Goal: Task Accomplishment & Management: Manage account settings

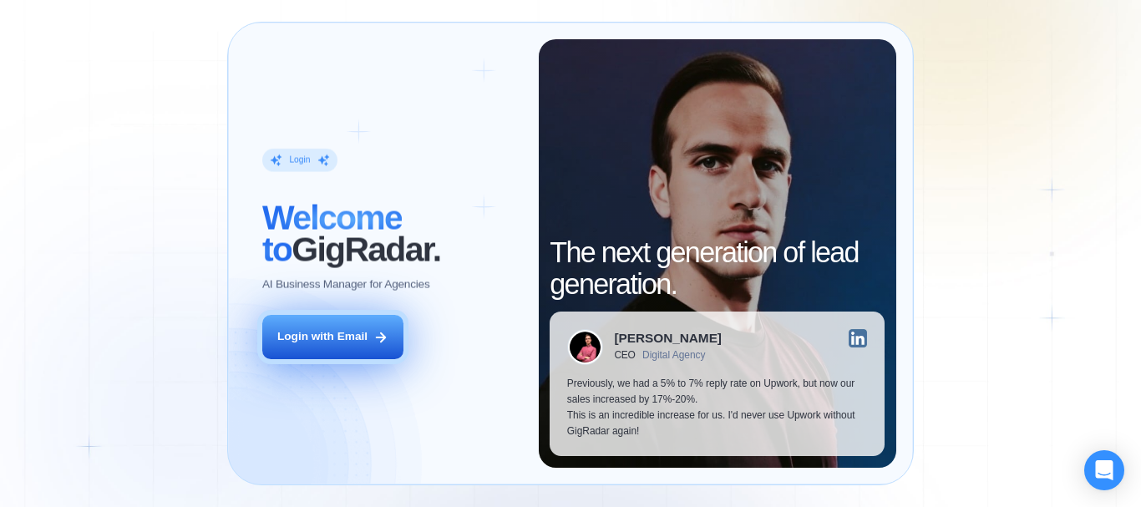
click at [352, 348] on button "Login with Email" at bounding box center [332, 337] width 141 height 44
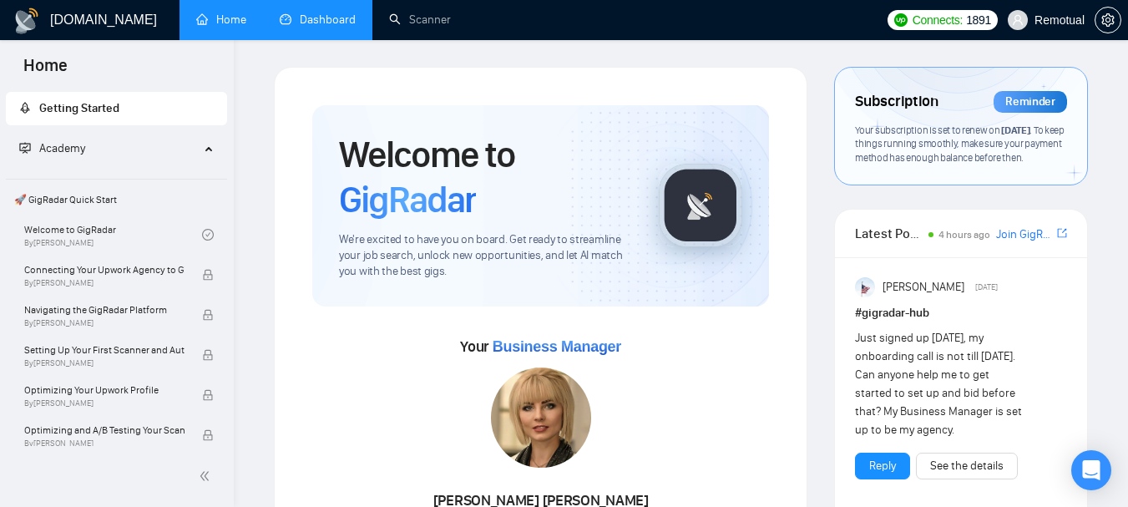
click at [306, 25] on link "Dashboard" at bounding box center [318, 20] width 76 height 14
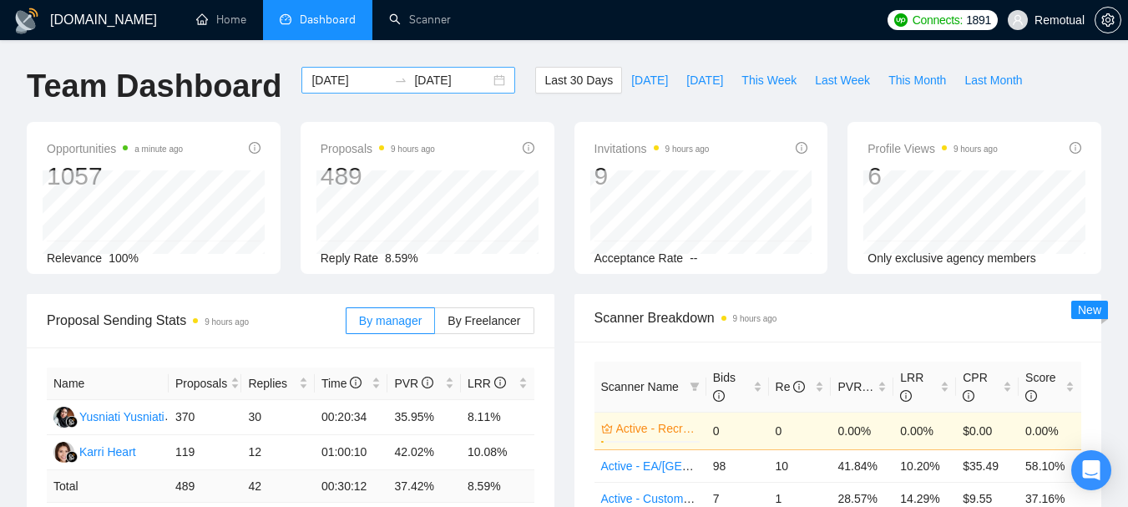
click at [484, 79] on div "[DATE] [DATE]" at bounding box center [408, 80] width 214 height 27
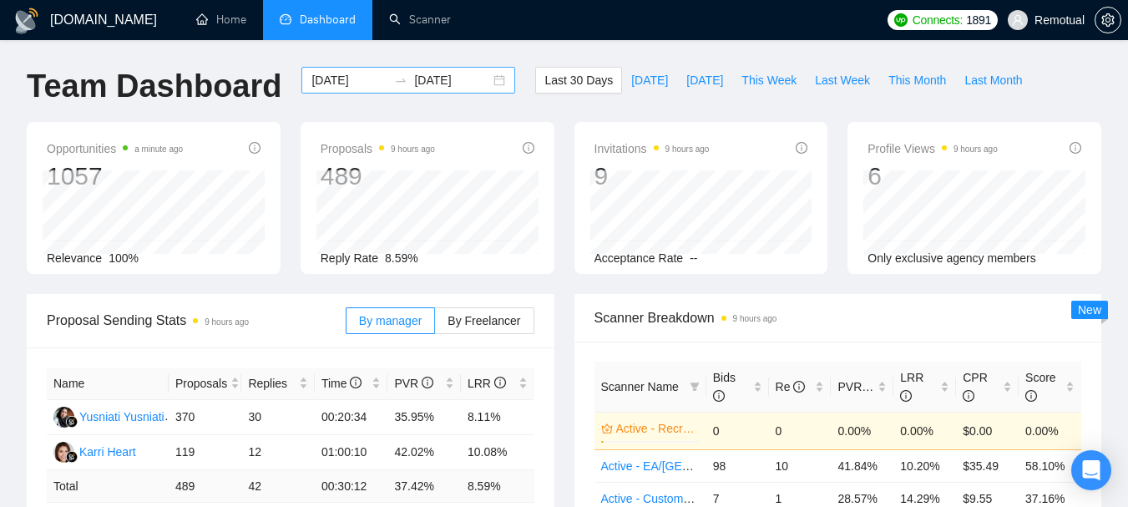
click at [490, 80] on div "[DATE] [DATE]" at bounding box center [408, 80] width 214 height 27
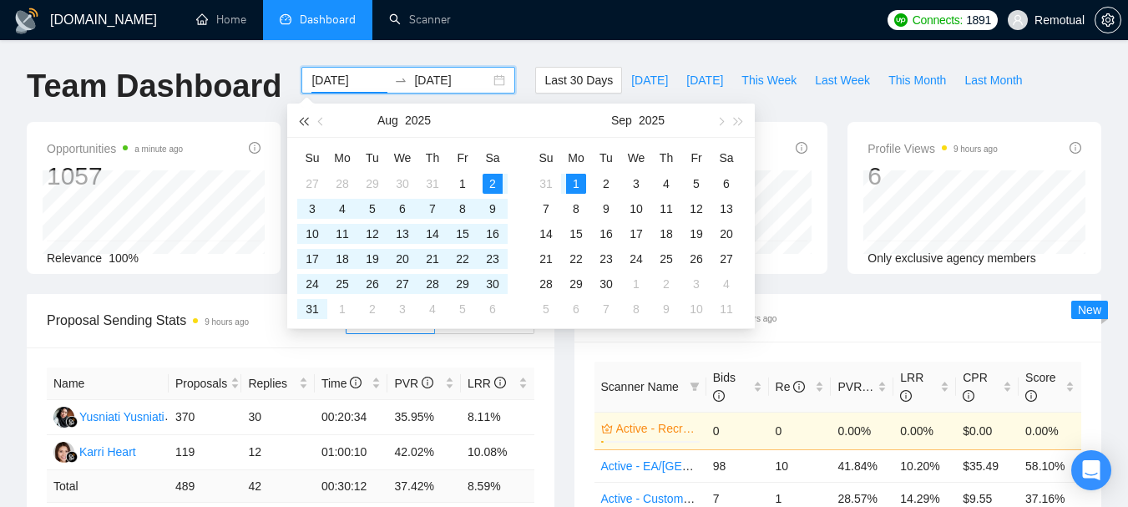
click at [299, 126] on button "button" at bounding box center [303, 120] width 18 height 33
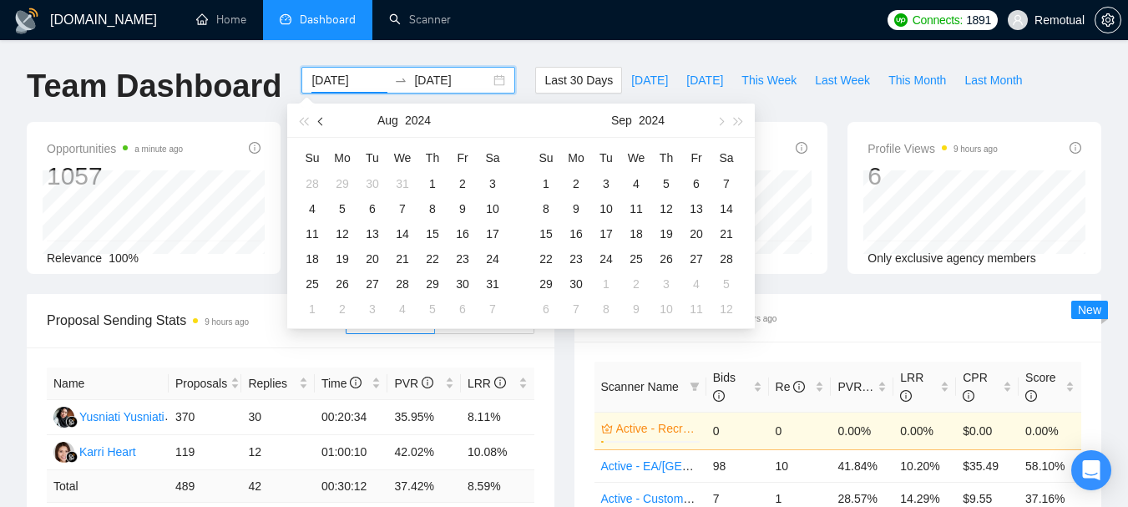
click at [323, 120] on span "button" at bounding box center [322, 121] width 8 height 8
type input "[DATE]"
click at [492, 235] on div "20" at bounding box center [493, 234] width 20 height 20
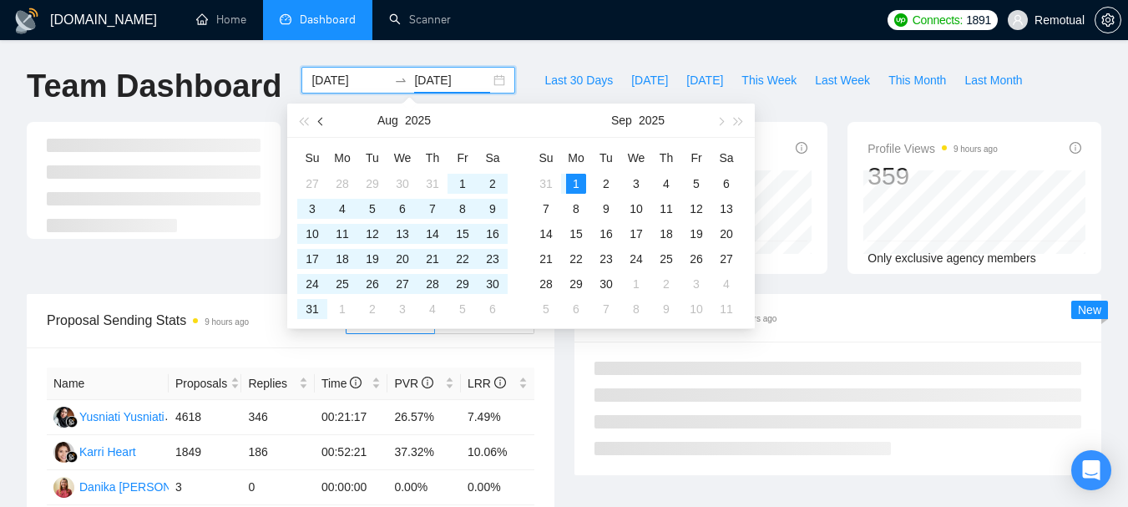
click at [322, 122] on span "button" at bounding box center [322, 121] width 8 height 8
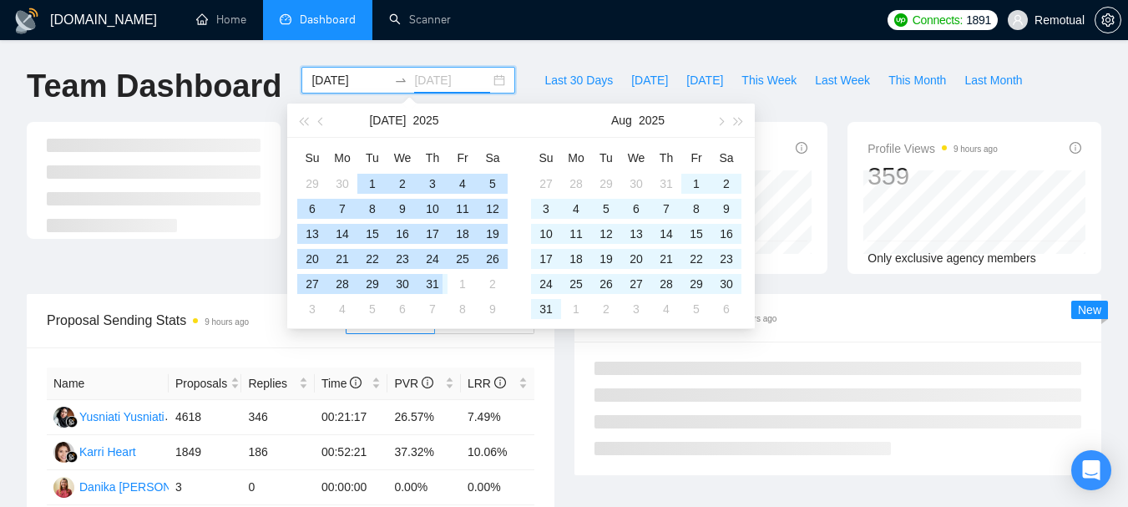
drag, startPoint x: 438, startPoint y: 279, endPoint x: 438, endPoint y: 321, distance: 42.6
click at [438, 279] on div "31" at bounding box center [432, 284] width 20 height 20
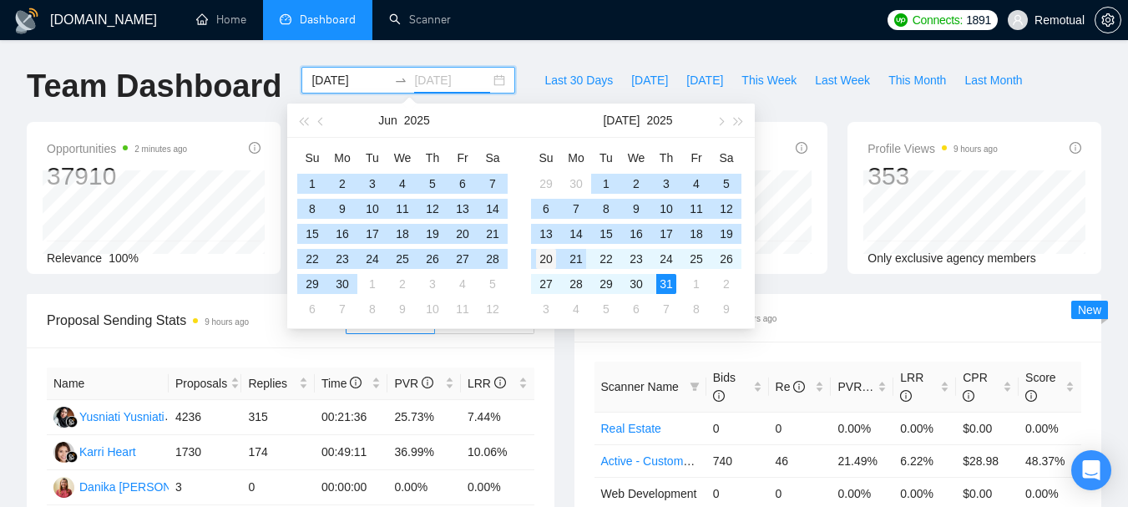
type input "[DATE]"
click at [544, 260] on div "20" at bounding box center [546, 259] width 20 height 20
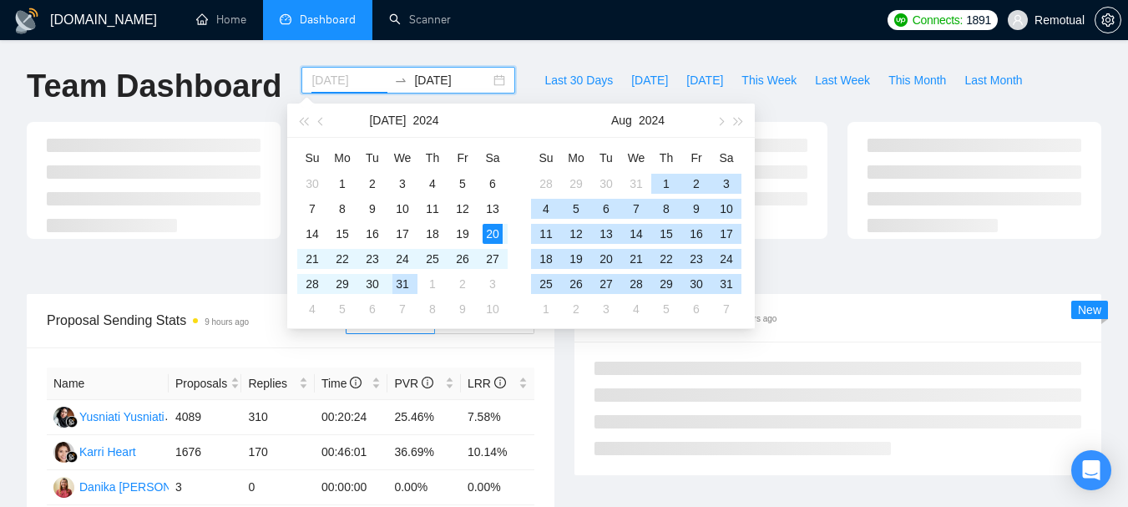
click at [400, 280] on div "31" at bounding box center [402, 284] width 20 height 20
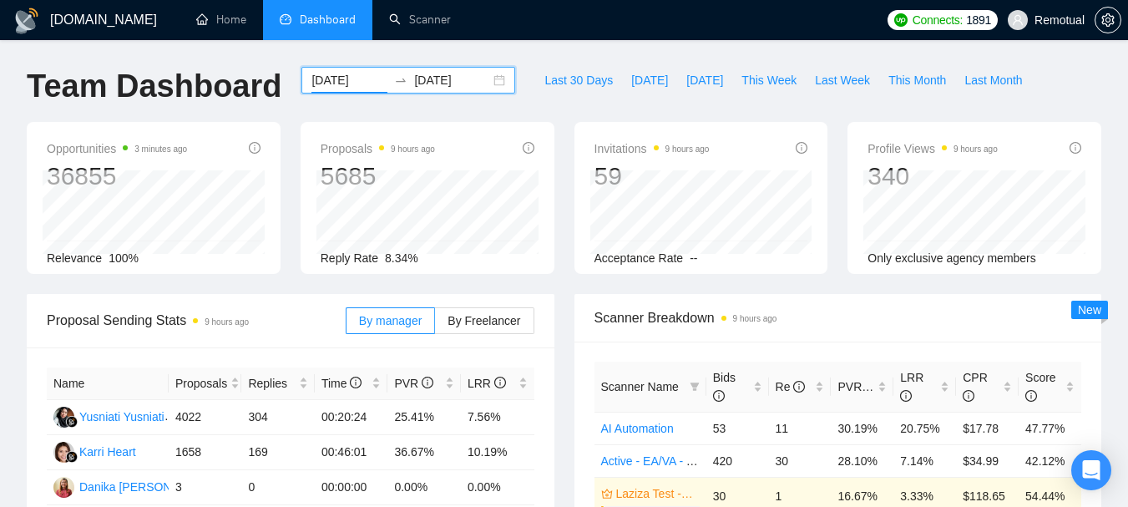
click at [486, 89] on div "[DATE] [DATE]" at bounding box center [408, 80] width 214 height 27
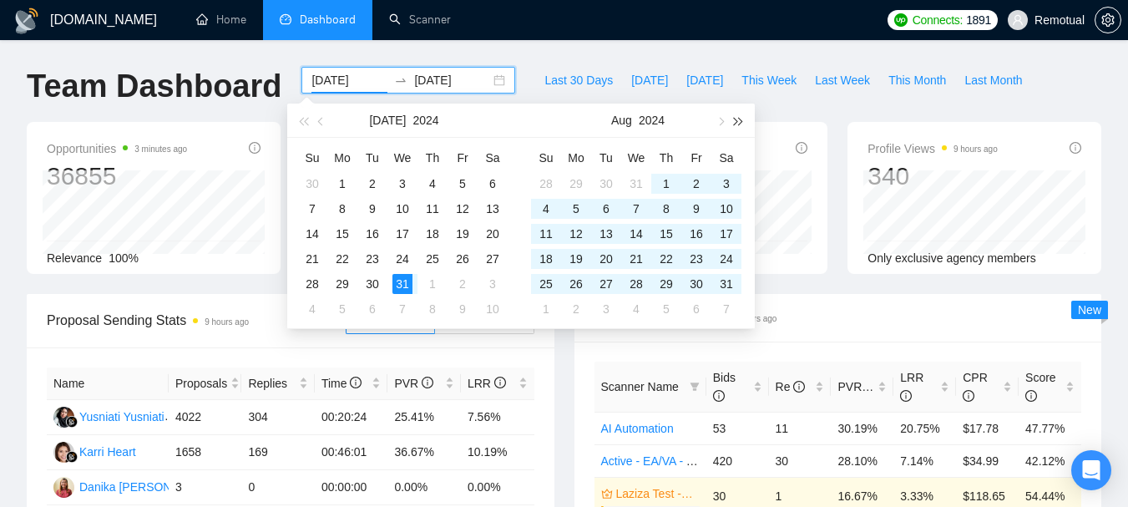
click at [735, 120] on span "button" at bounding box center [739, 121] width 8 height 8
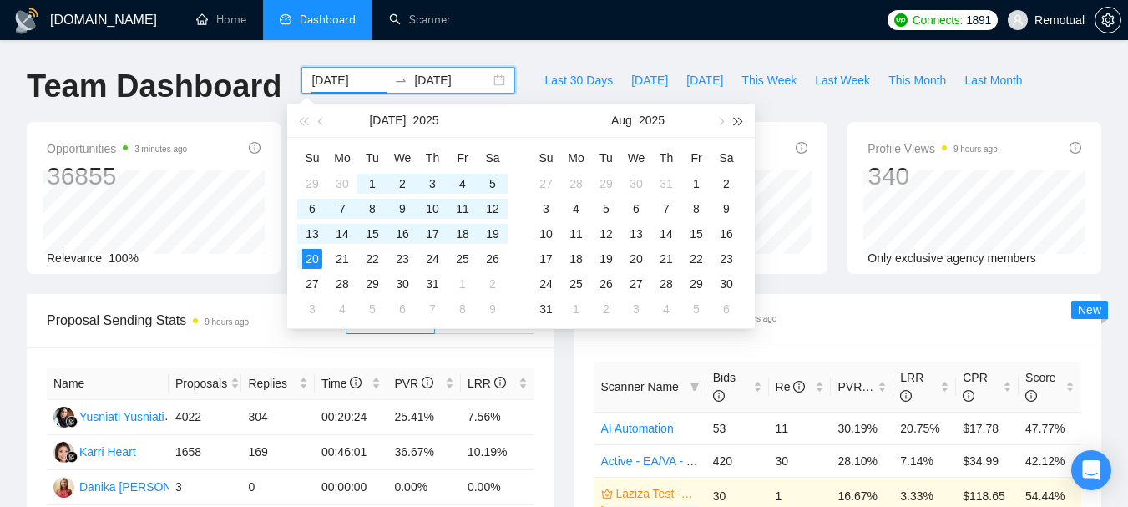
click at [735, 120] on span "button" at bounding box center [739, 121] width 8 height 8
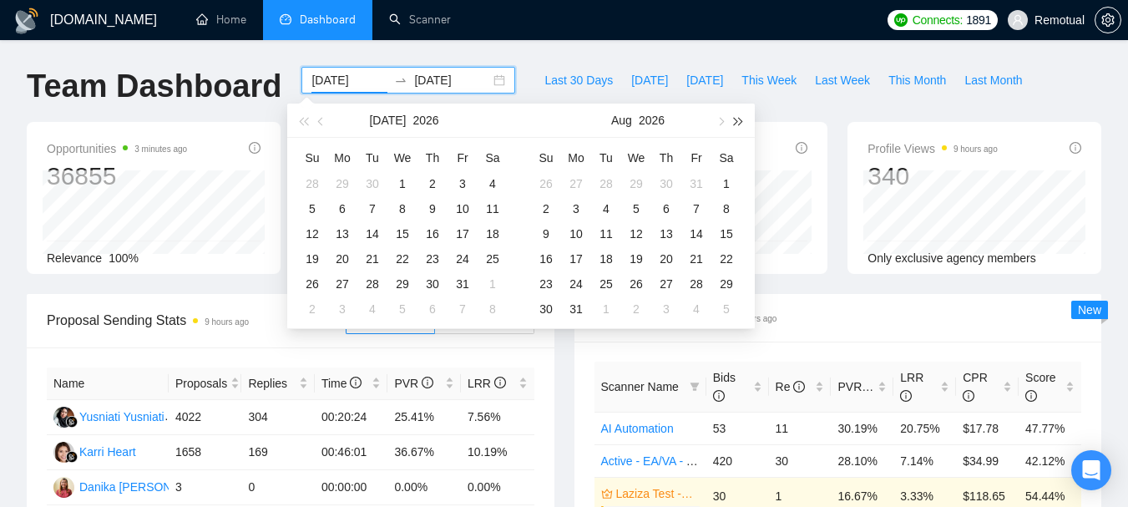
click at [735, 120] on span "button" at bounding box center [739, 121] width 8 height 8
click at [300, 124] on button "button" at bounding box center [303, 120] width 18 height 33
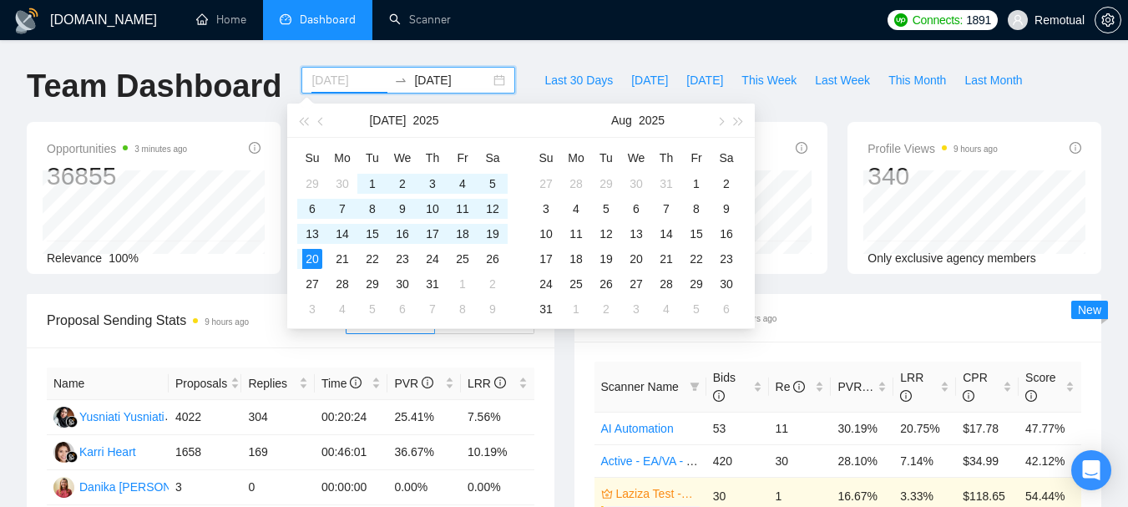
type input "[DATE]"
click at [316, 261] on div "20" at bounding box center [312, 259] width 20 height 20
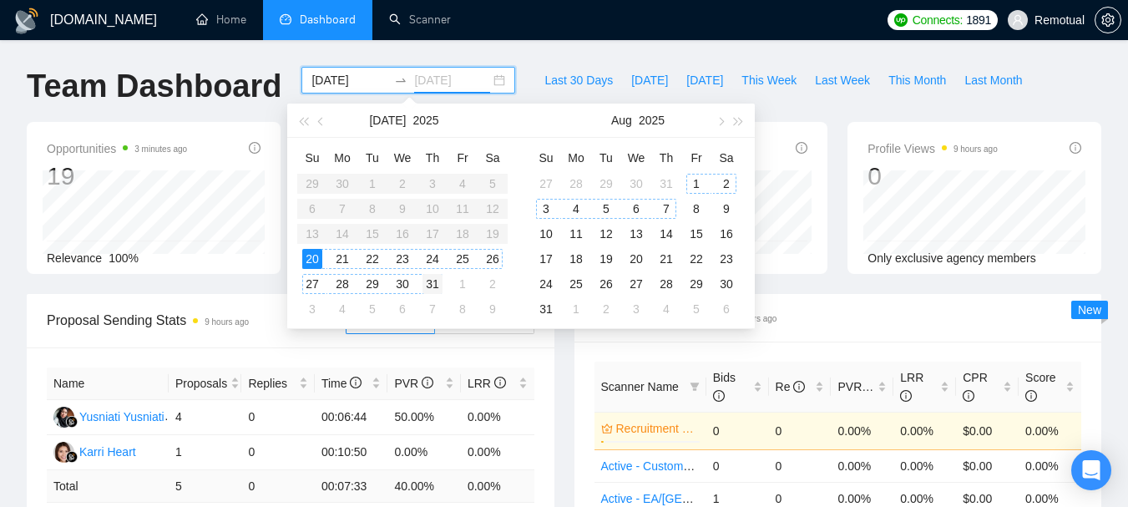
type input "[DATE]"
click at [431, 286] on div "31" at bounding box center [432, 284] width 20 height 20
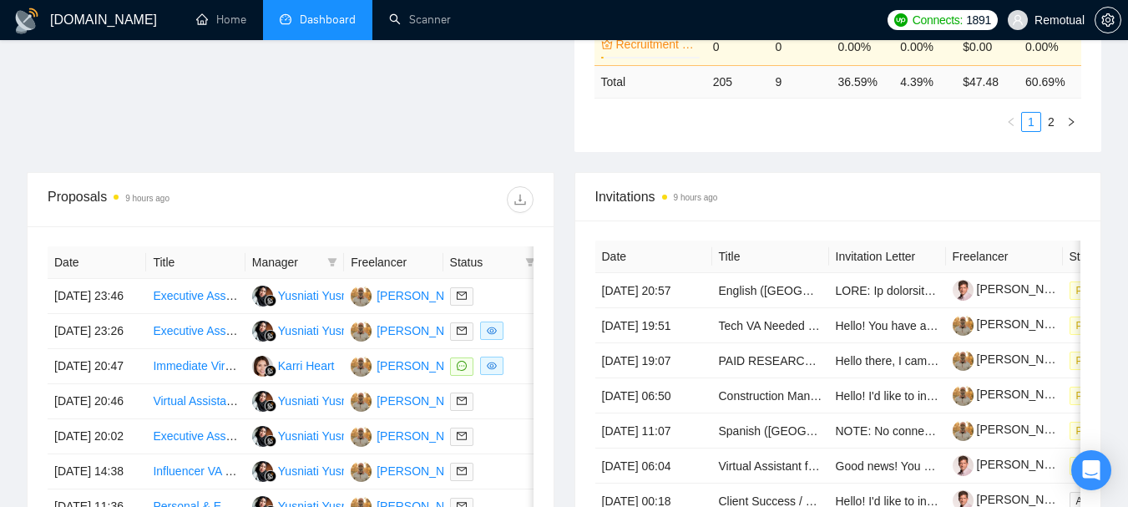
scroll to position [516, 0]
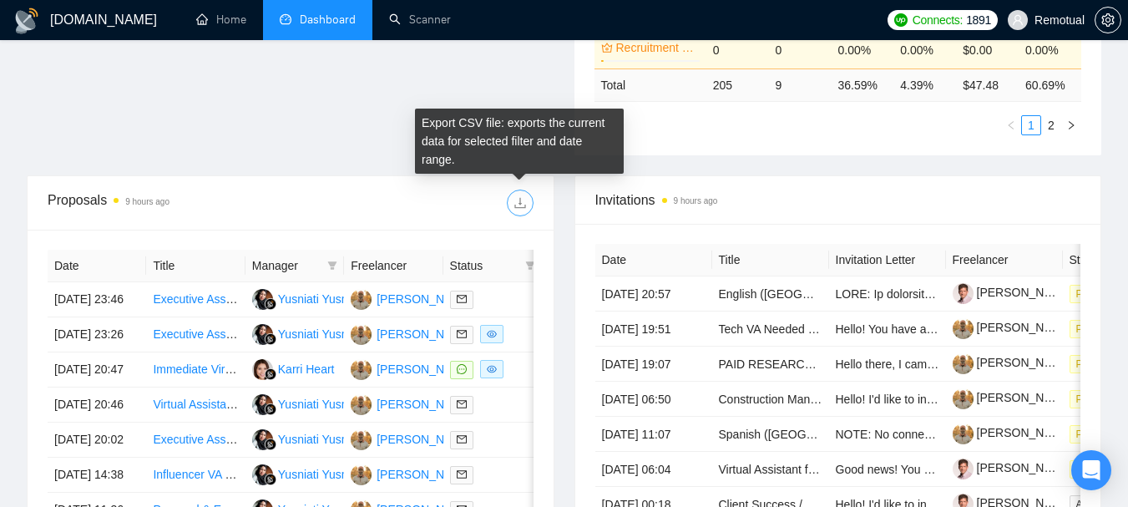
click at [525, 209] on icon "download" at bounding box center [519, 202] width 13 height 13
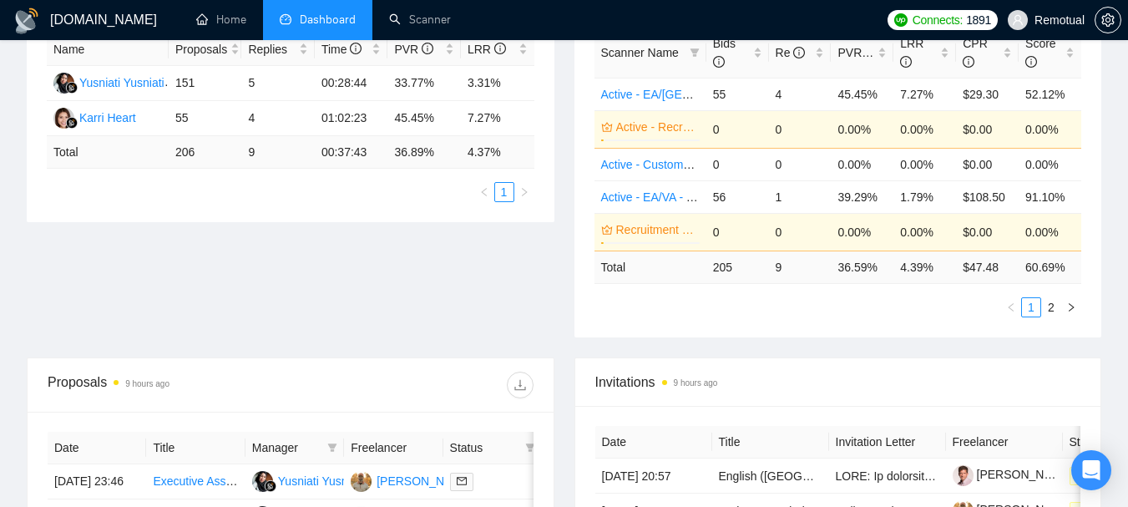
scroll to position [0, 0]
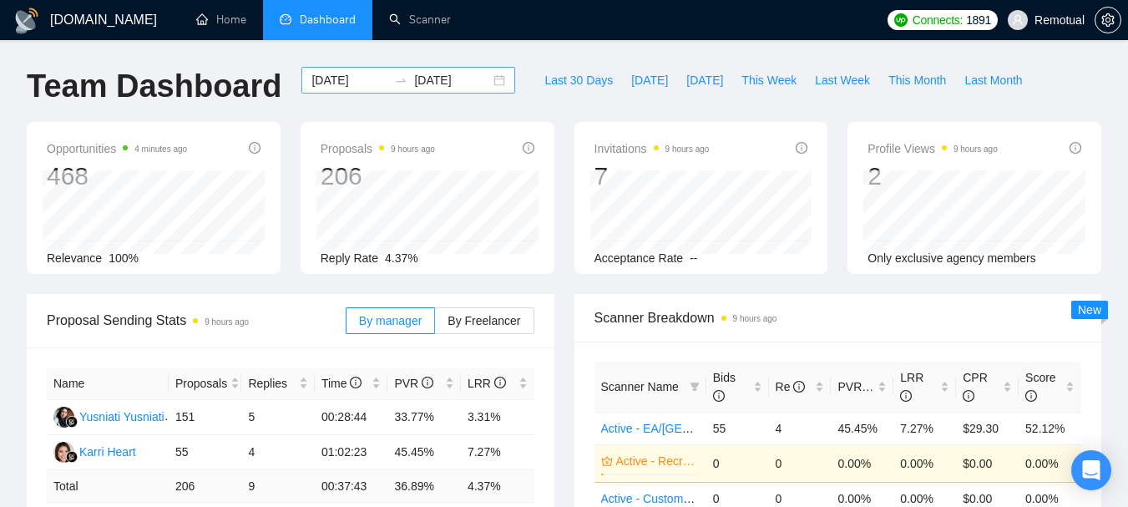
click at [487, 83] on div "[DATE] [DATE]" at bounding box center [408, 80] width 214 height 27
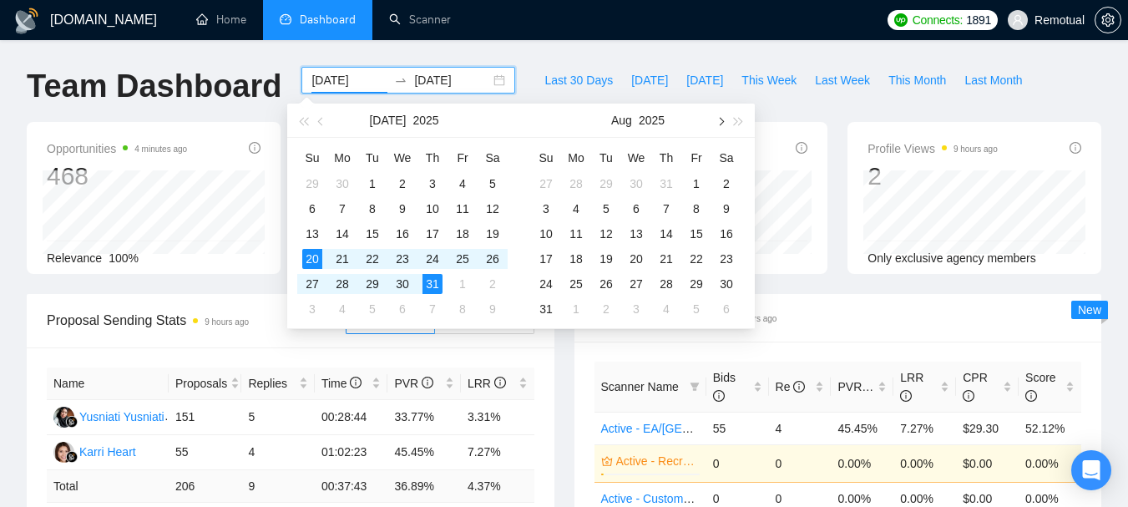
click at [721, 121] on span "button" at bounding box center [720, 121] width 8 height 8
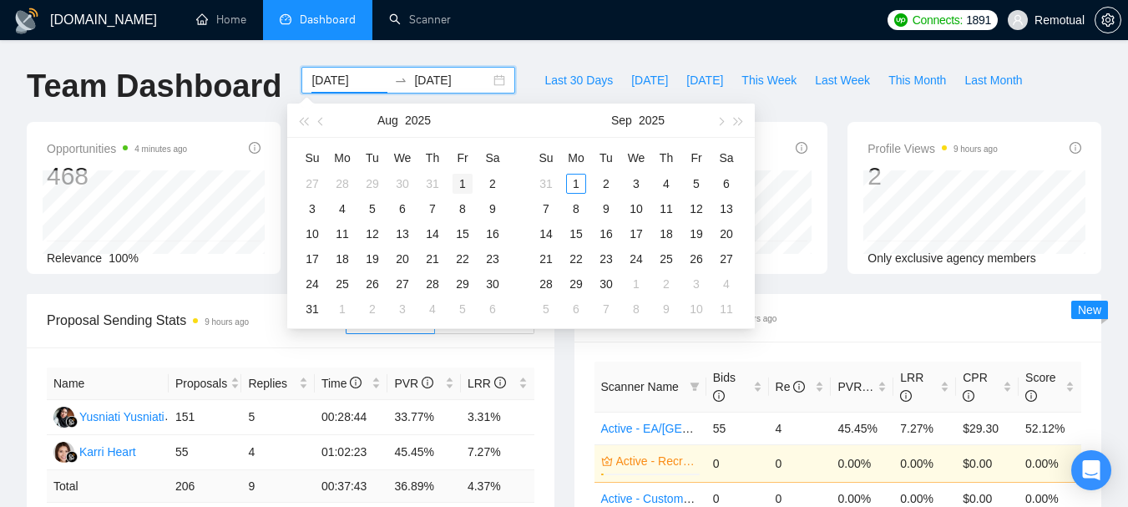
type input "[DATE]"
click at [461, 181] on div "1" at bounding box center [463, 184] width 20 height 20
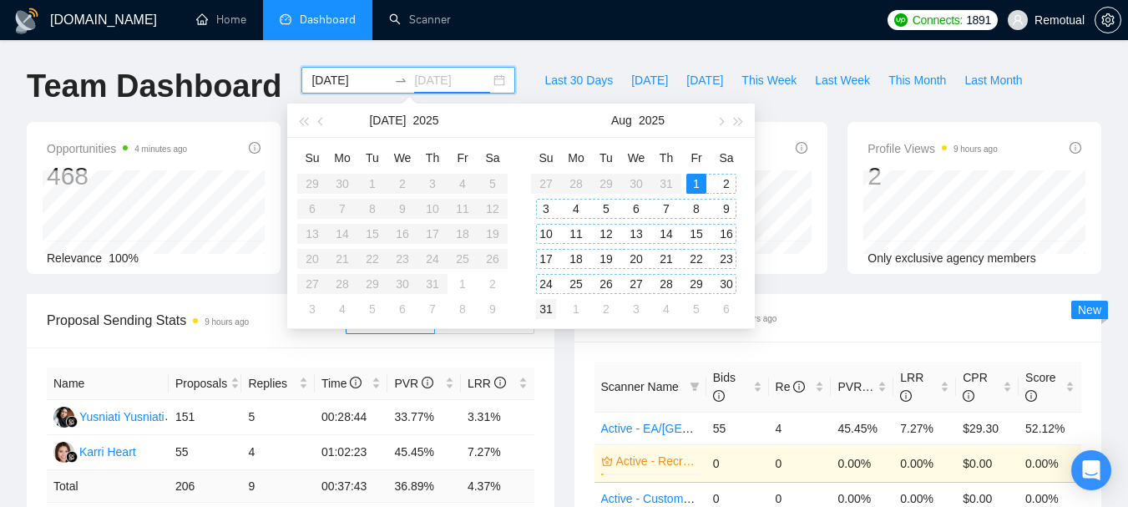
type input "[DATE]"
click at [555, 305] on div "31" at bounding box center [546, 309] width 20 height 20
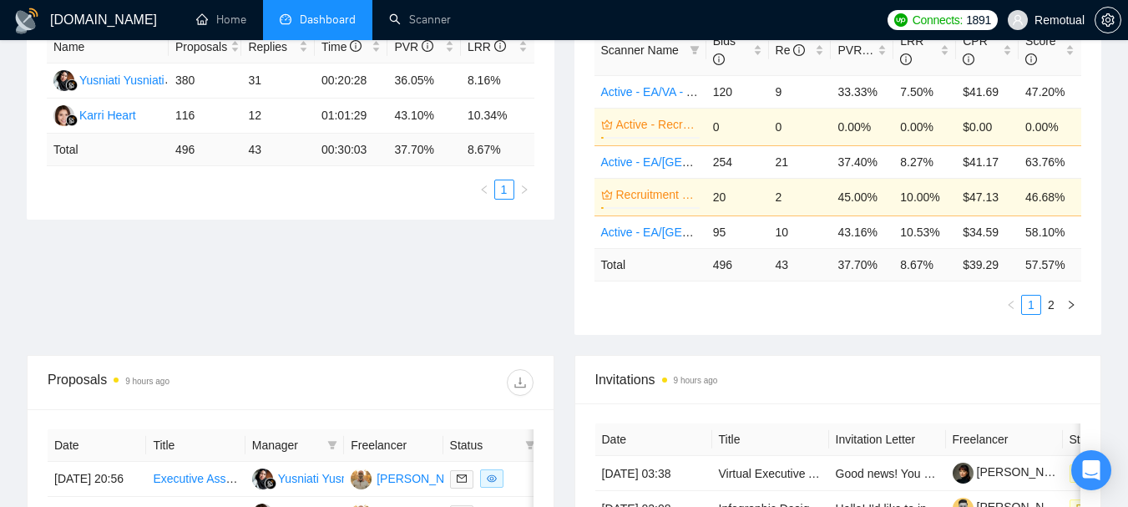
scroll to position [417, 0]
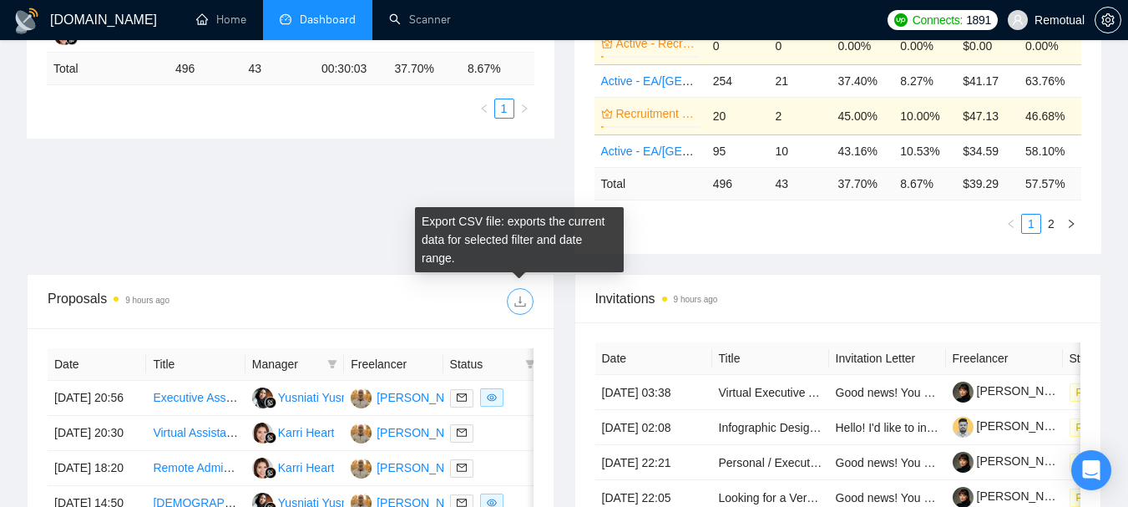
click at [526, 292] on button "button" at bounding box center [520, 301] width 27 height 27
